Goal: Communication & Community: Answer question/provide support

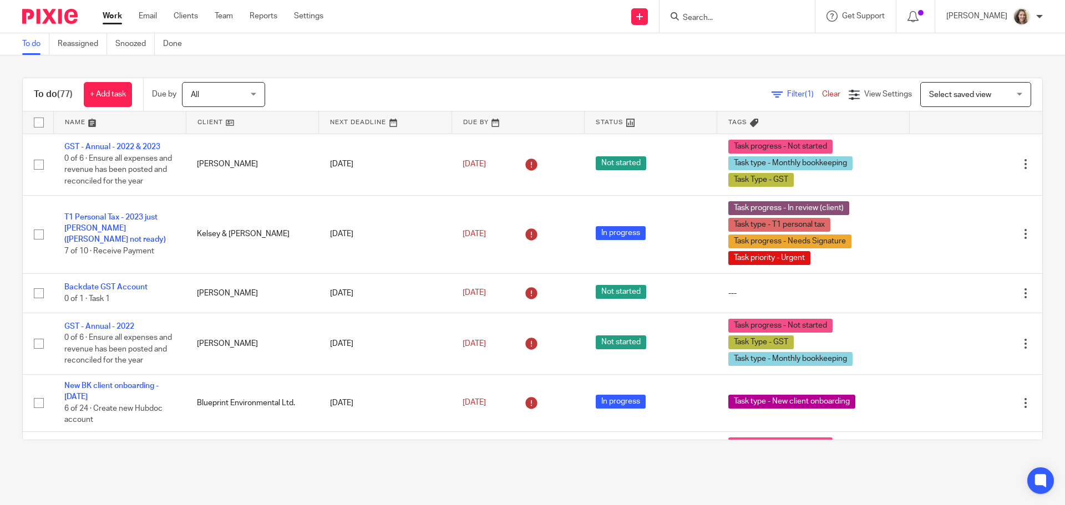
click at [989, 92] on span "Select saved view" at bounding box center [969, 94] width 81 height 23
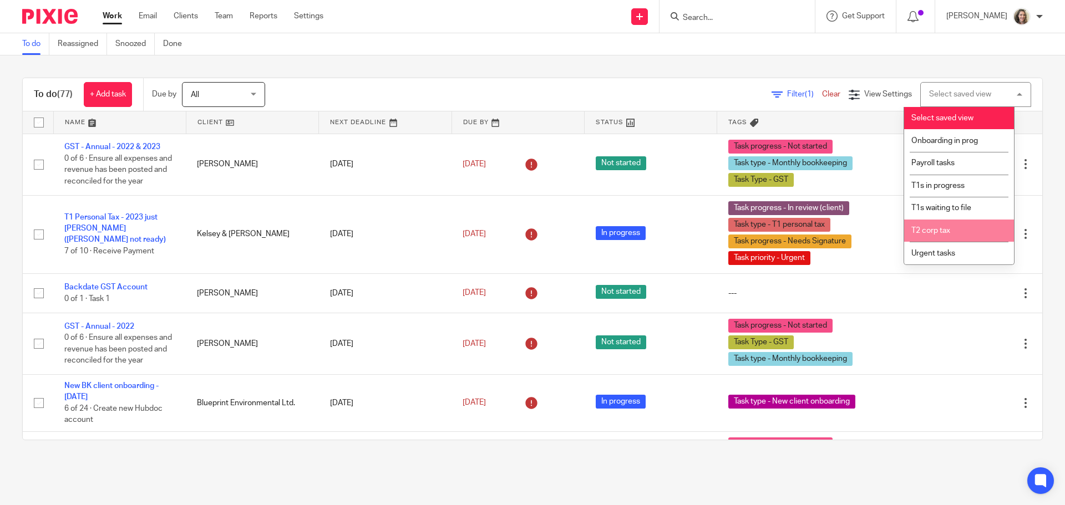
click at [943, 235] on li "T2 corp tax" at bounding box center [959, 231] width 110 height 23
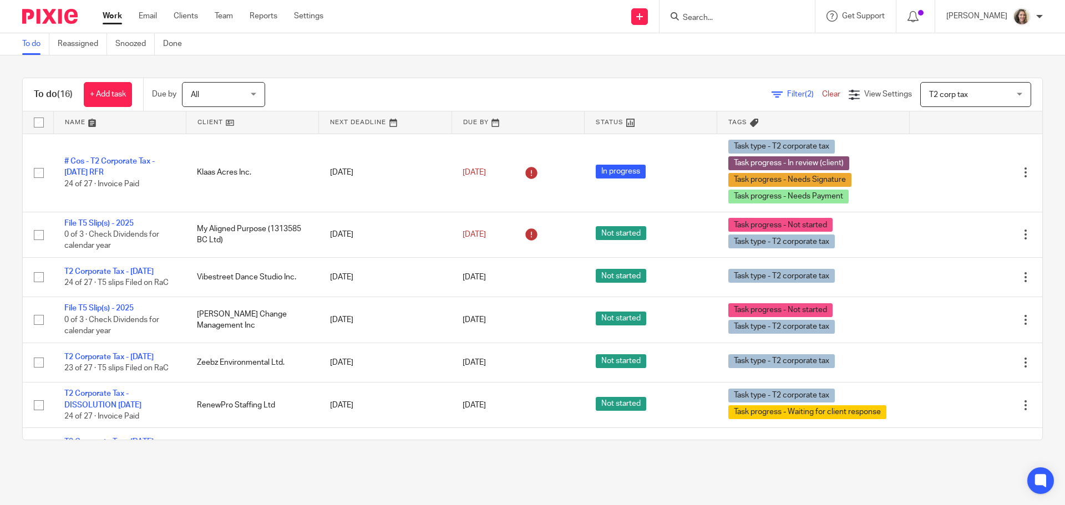
click at [733, 21] on input "Search" at bounding box center [732, 18] width 100 height 10
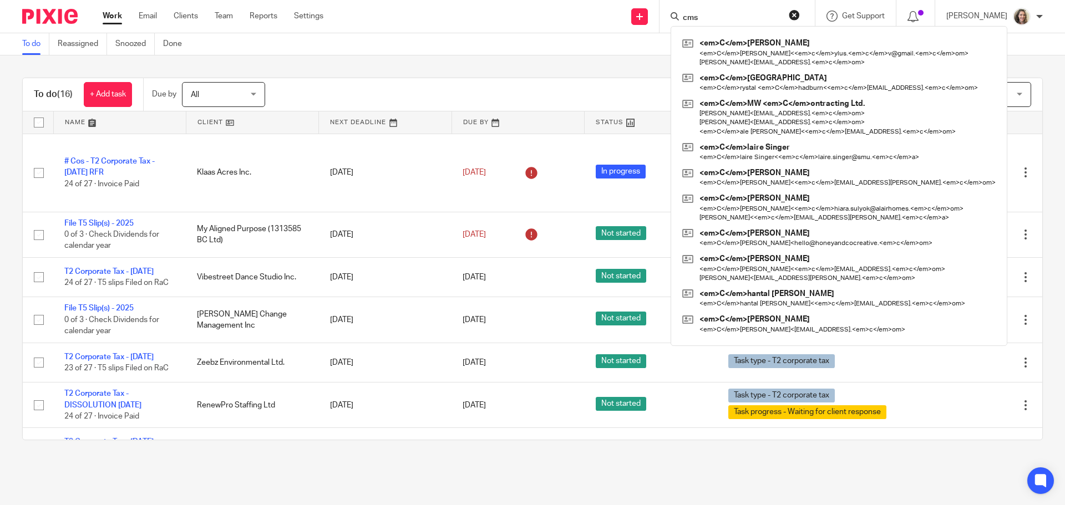
type input "cms"
click button "submit" at bounding box center [0, 0] width 0 height 0
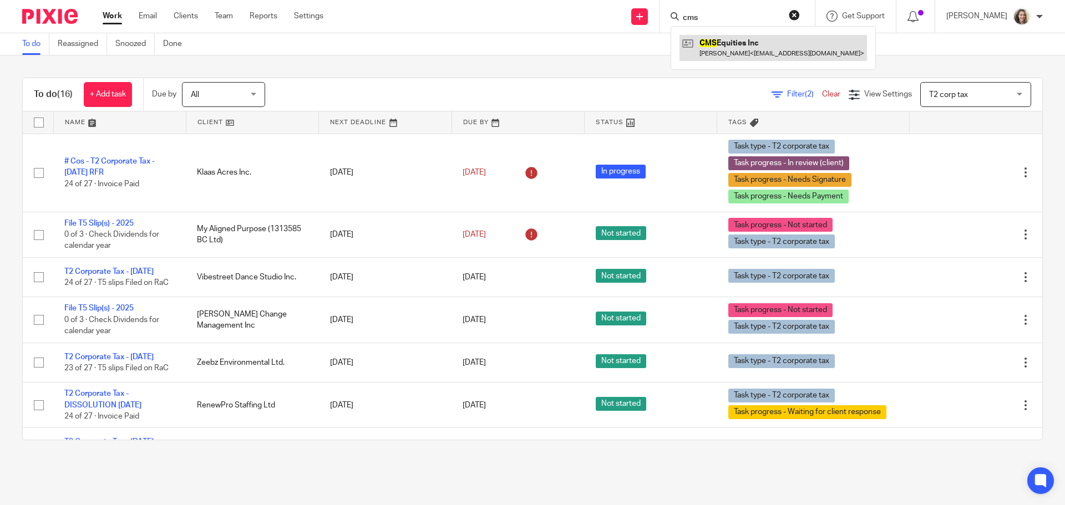
click at [754, 45] on link at bounding box center [772, 48] width 187 height 26
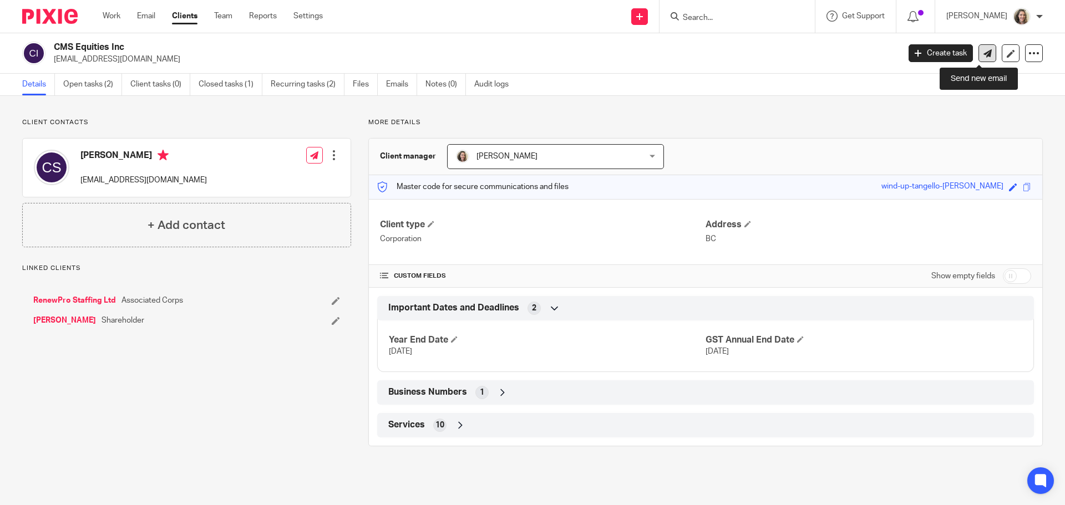
click at [983, 51] on icon at bounding box center [987, 53] width 8 height 8
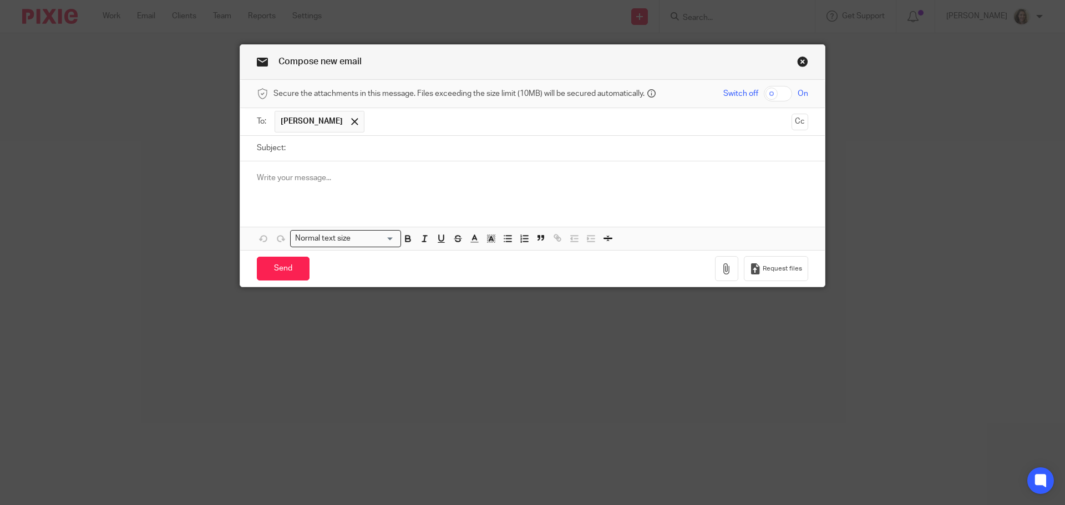
click at [322, 146] on input "Subject:" at bounding box center [549, 148] width 517 height 25
type input "Mileage?"
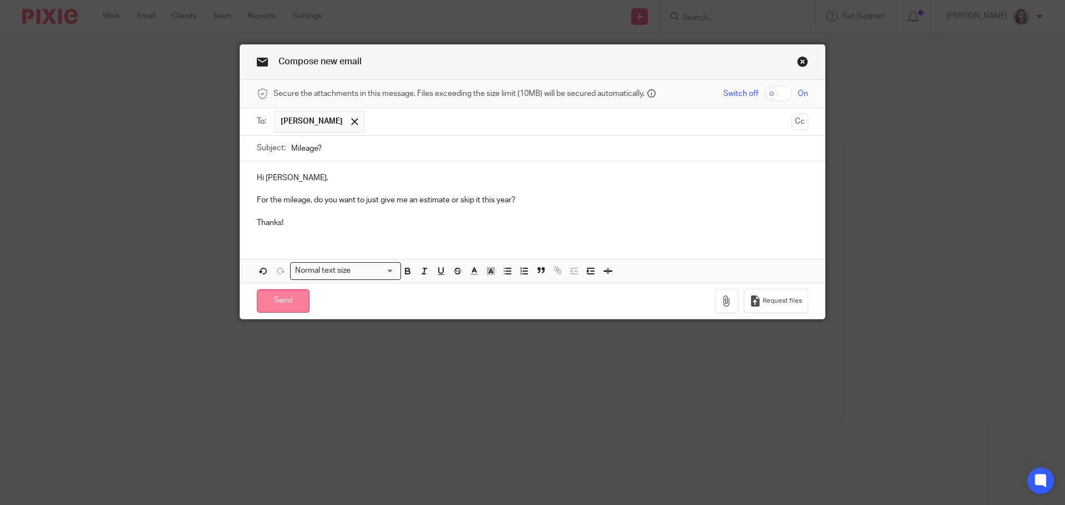
click at [284, 302] on input "Send" at bounding box center [283, 302] width 53 height 24
